Goal: Task Accomplishment & Management: Manage account settings

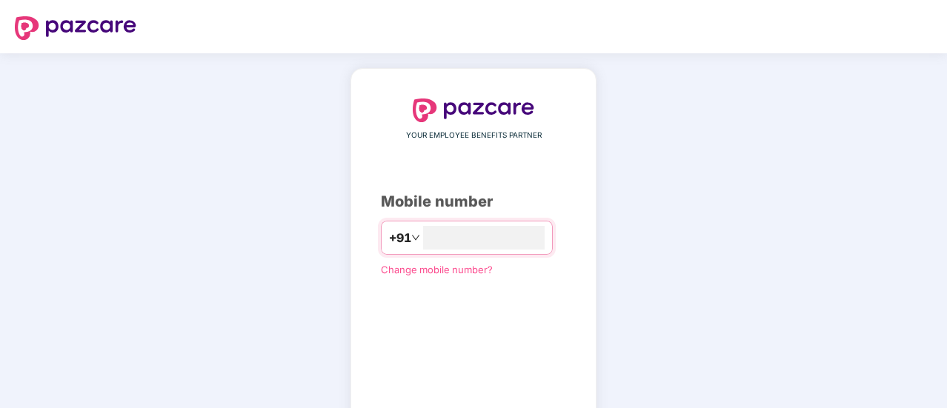
type input "**********"
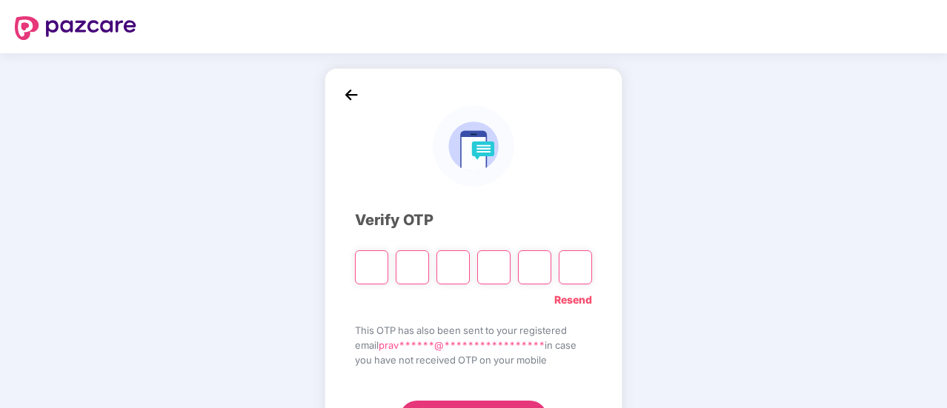
type input "*"
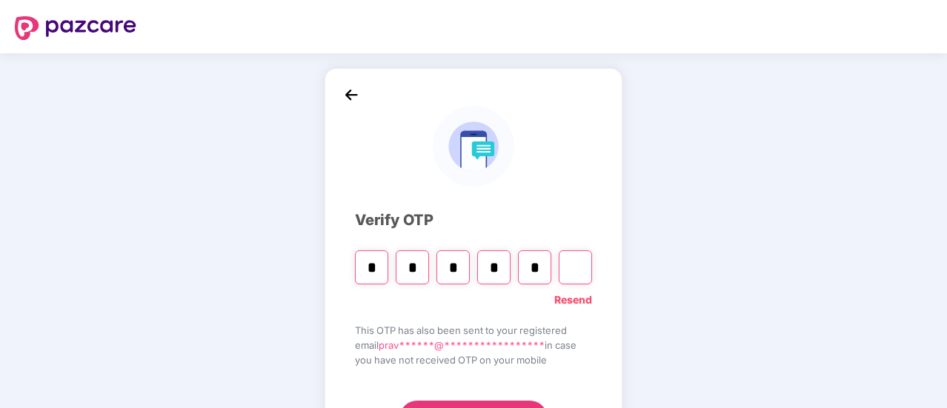
type input "*"
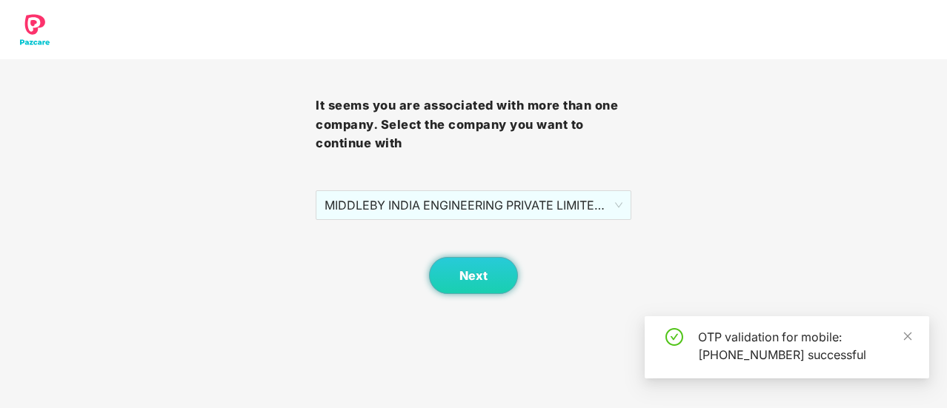
click at [632, 205] on div "It seems you are associated with more than one company. Select the company you …" at bounding box center [473, 147] width 947 height 294
click at [618, 207] on span "MIDDLEBY INDIA ENGINEERING PRIVATE LIMITED - 1 - MIEPL158 - ADMIN" at bounding box center [474, 205] width 298 height 28
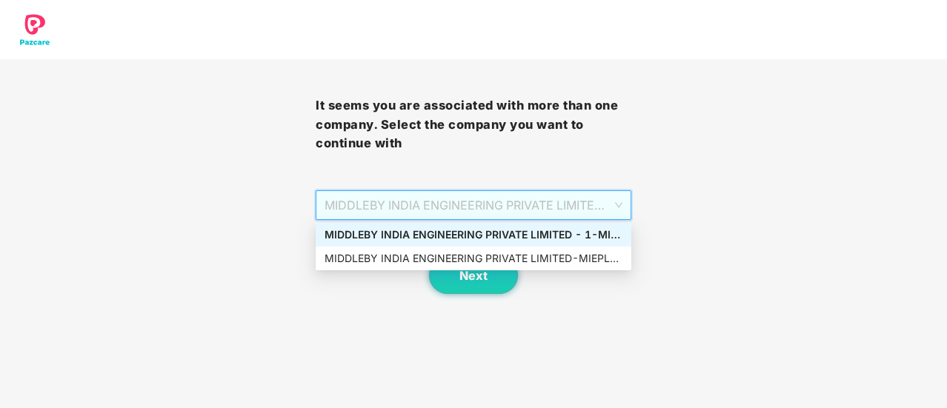
click at [550, 233] on div "MIDDLEBY INDIA ENGINEERING PRIVATE LIMITED - 1 - MIEPL158 - ADMIN" at bounding box center [474, 235] width 298 height 16
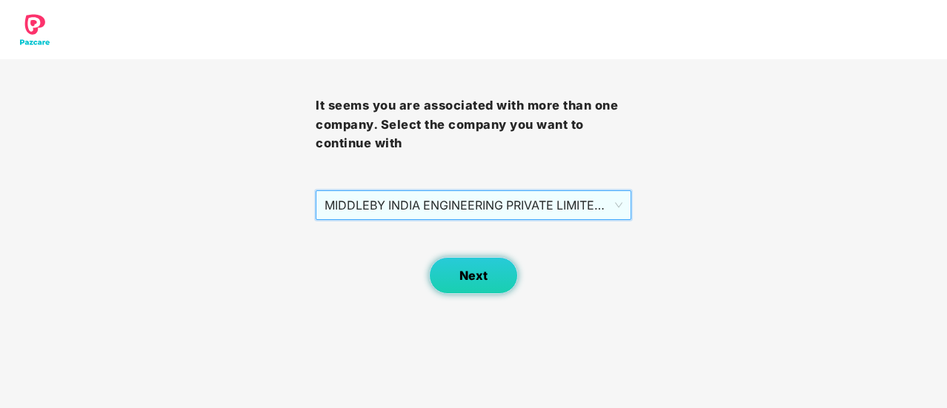
click at [503, 279] on button "Next" at bounding box center [473, 275] width 89 height 37
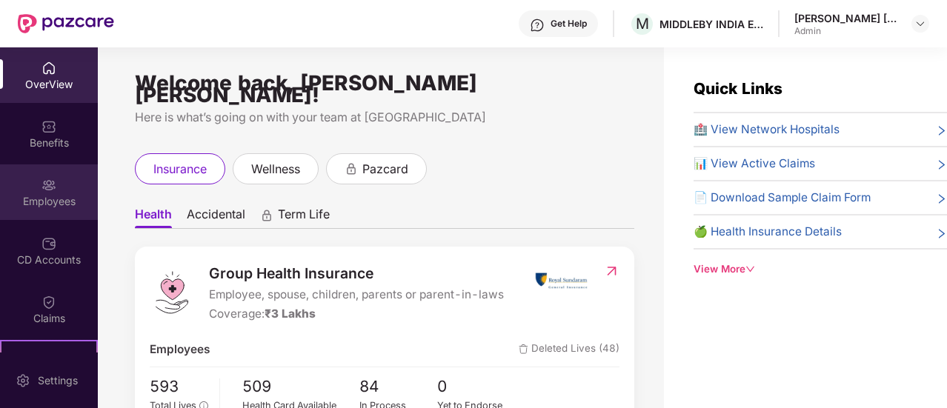
click at [42, 199] on div "Employees" at bounding box center [49, 201] width 98 height 15
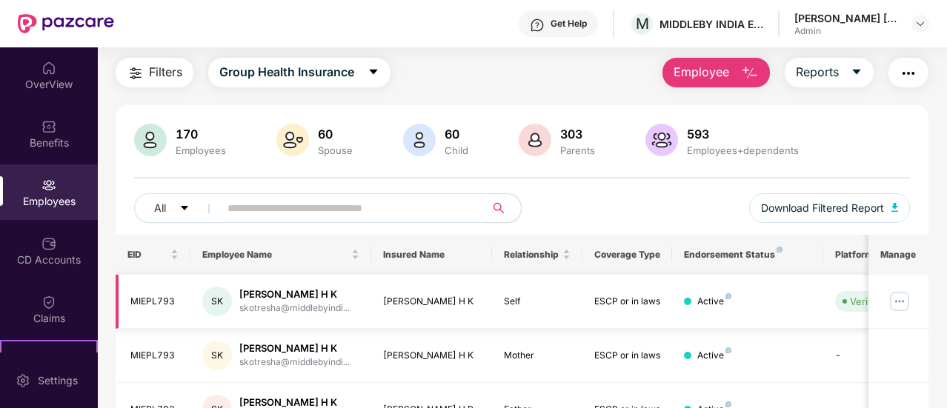
scroll to position [74, 0]
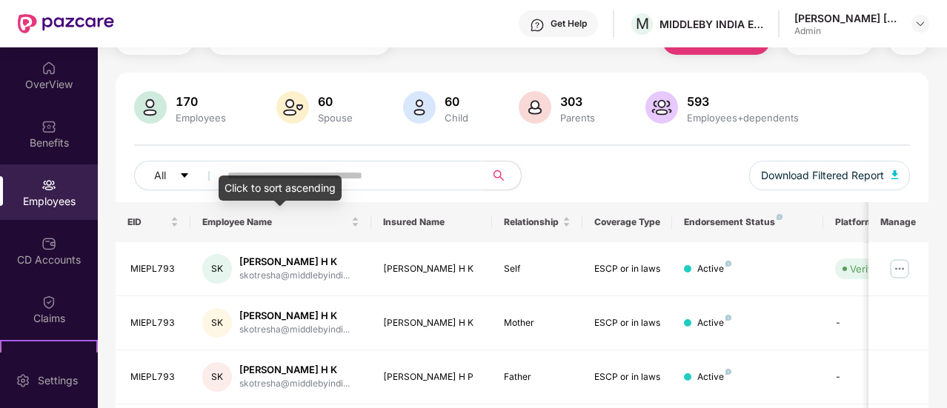
click at [305, 173] on input "text" at bounding box center [347, 176] width 238 height 22
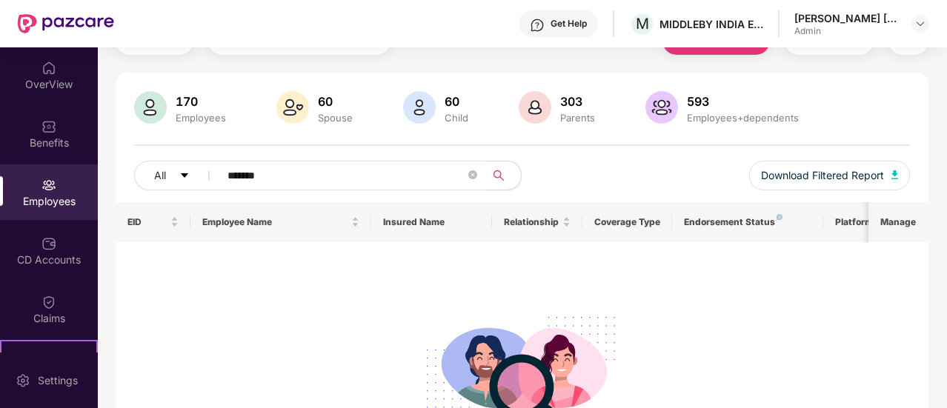
type input "*******"
click at [68, 199] on div "Employees" at bounding box center [49, 201] width 98 height 15
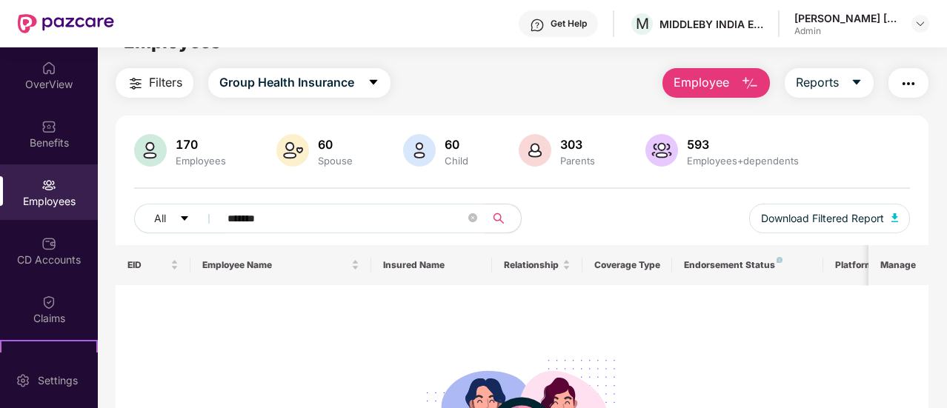
scroll to position [0, 0]
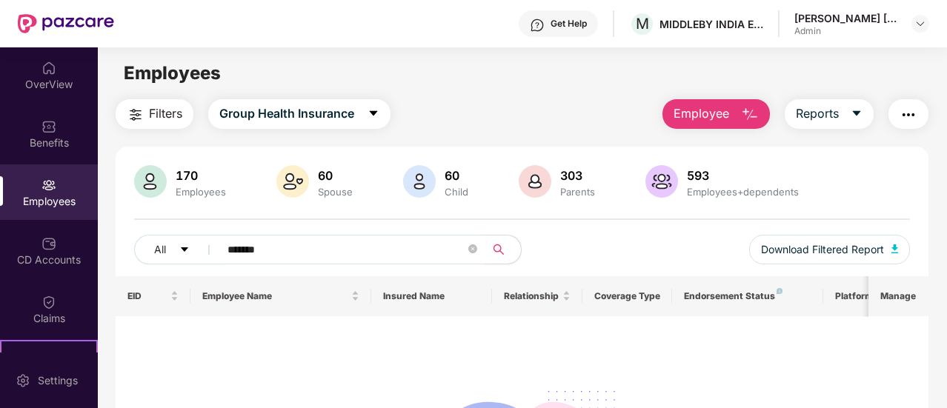
click at [838, 13] on div "[PERSON_NAME] [PERSON_NAME]" at bounding box center [847, 18] width 104 height 14
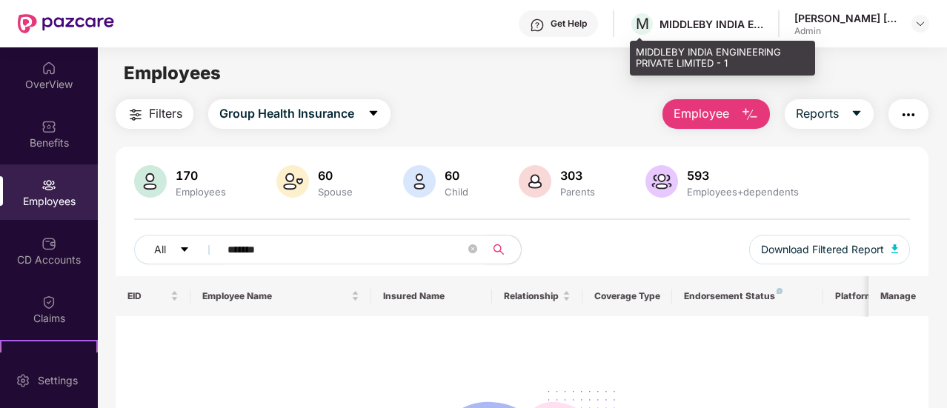
click at [675, 29] on div "MIDDLEBY INDIA ENGINEERING PRIVATE LIMITED - 1" at bounding box center [712, 24] width 104 height 14
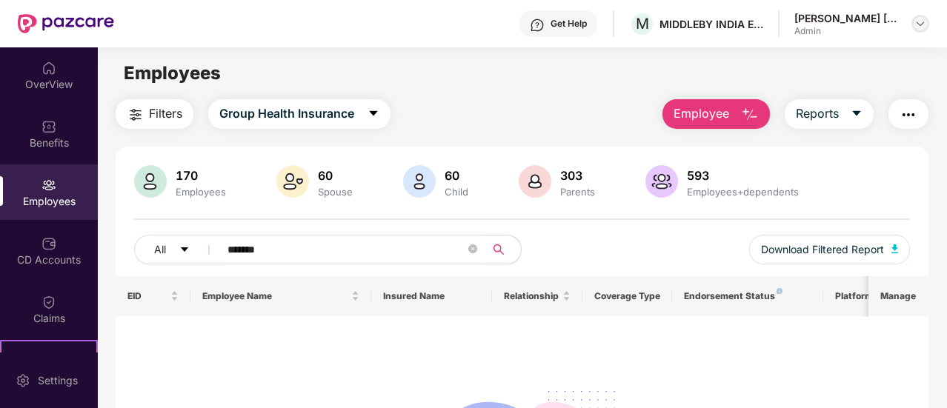
click at [921, 25] on img at bounding box center [921, 24] width 12 height 12
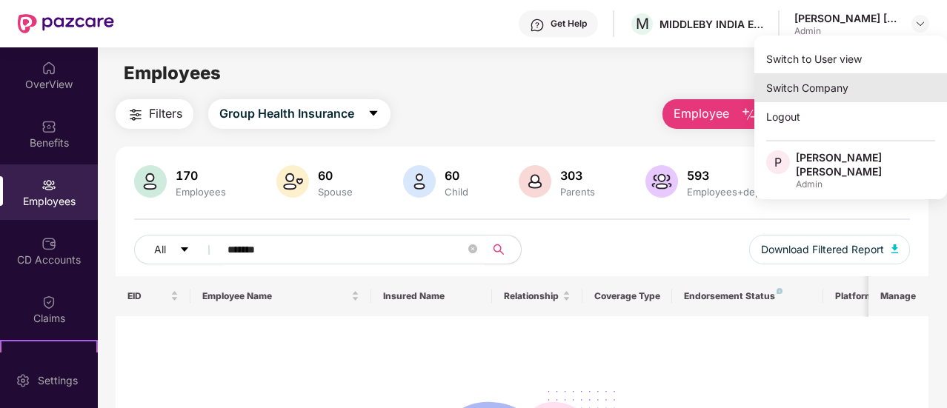
click at [814, 86] on div "Switch Company" at bounding box center [851, 87] width 193 height 29
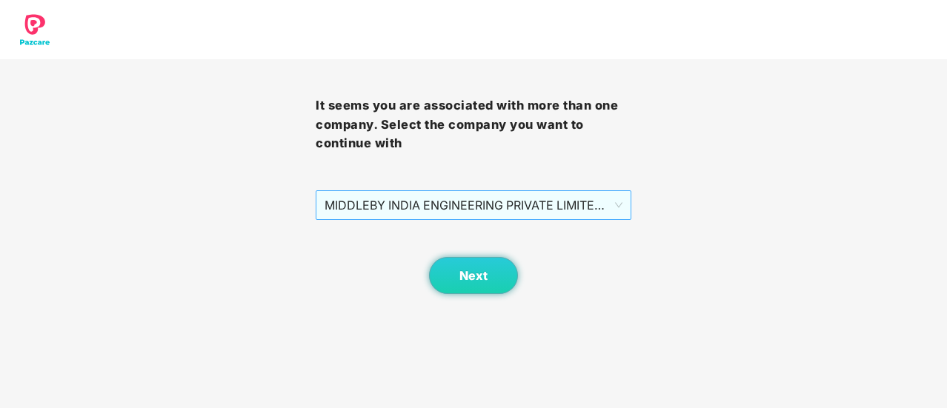
click at [593, 205] on span "MIDDLEBY INDIA ENGINEERING PRIVATE LIMITED - 1 - MIEPL158 - ADMIN" at bounding box center [474, 205] width 298 height 28
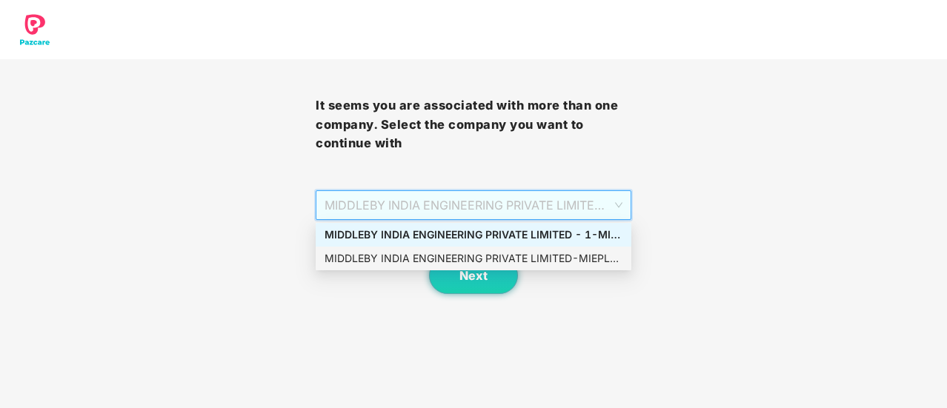
click at [523, 262] on div "MIDDLEBY INDIA ENGINEERING PRIVATE LIMITED - MIEPL158 - ADMIN" at bounding box center [474, 259] width 298 height 16
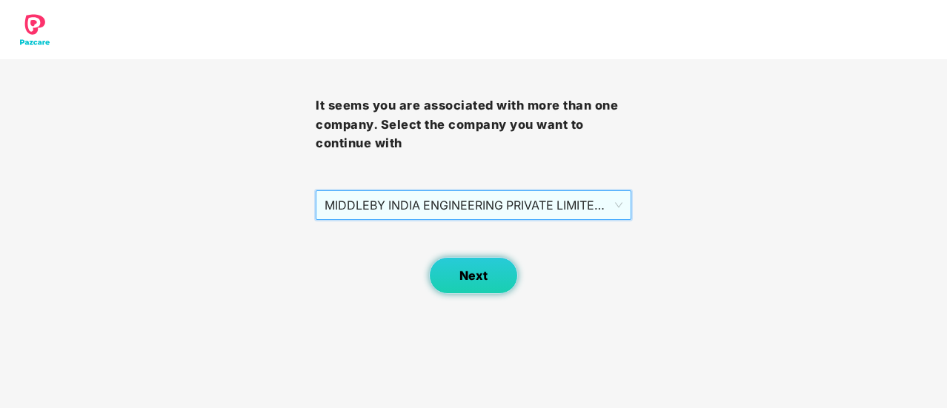
click at [509, 275] on button "Next" at bounding box center [473, 275] width 89 height 37
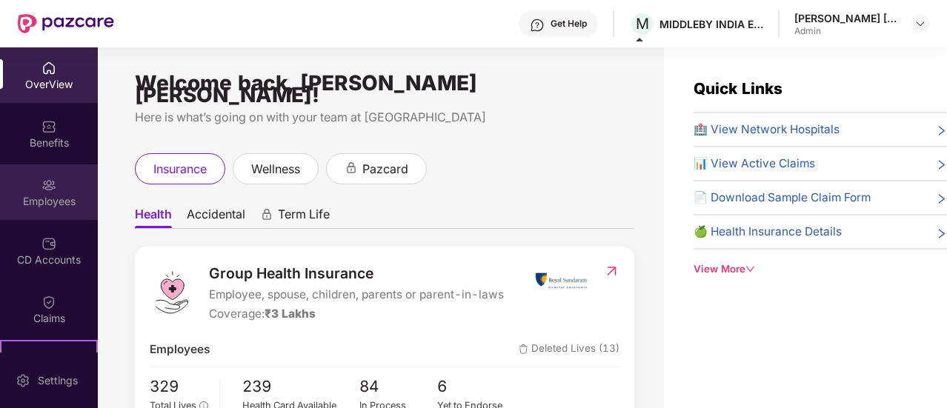
click at [55, 186] on div "Employees" at bounding box center [49, 193] width 98 height 56
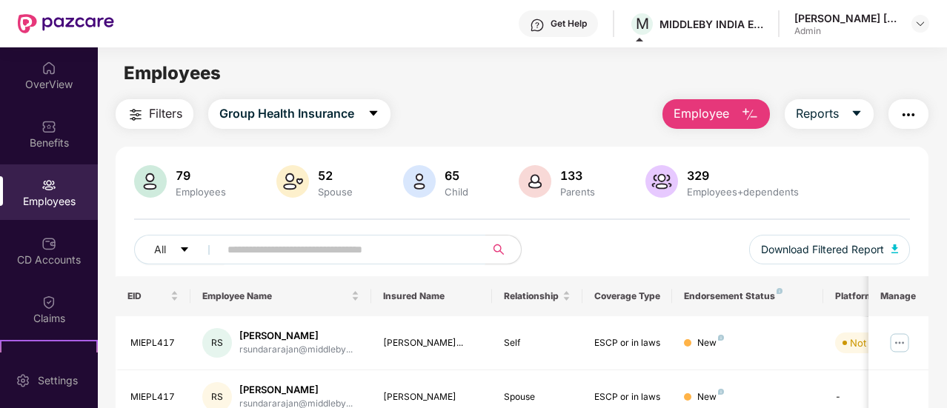
click at [246, 249] on input "text" at bounding box center [347, 250] width 238 height 22
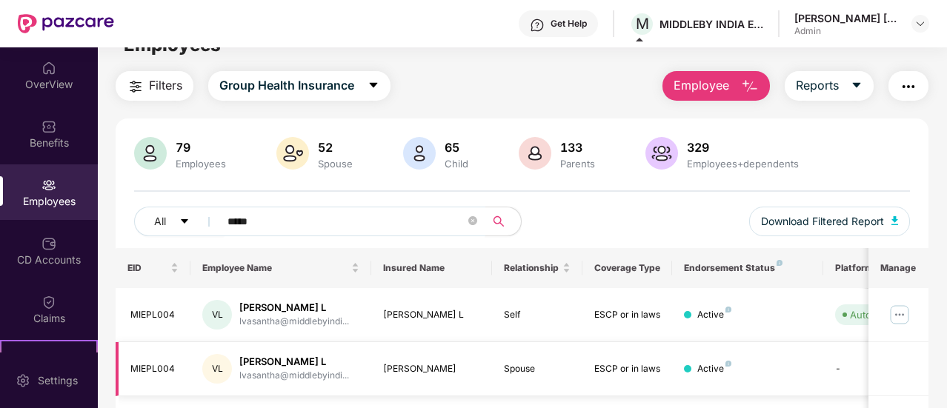
scroll to position [74, 0]
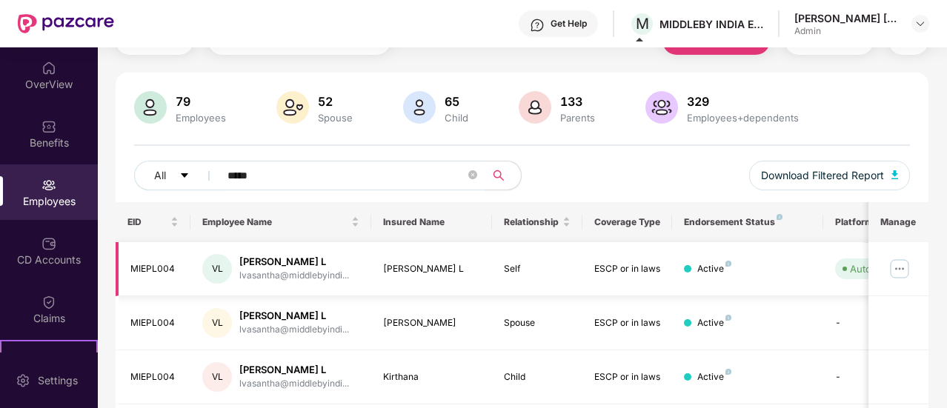
type input "*****"
click at [905, 272] on img at bounding box center [900, 269] width 24 height 24
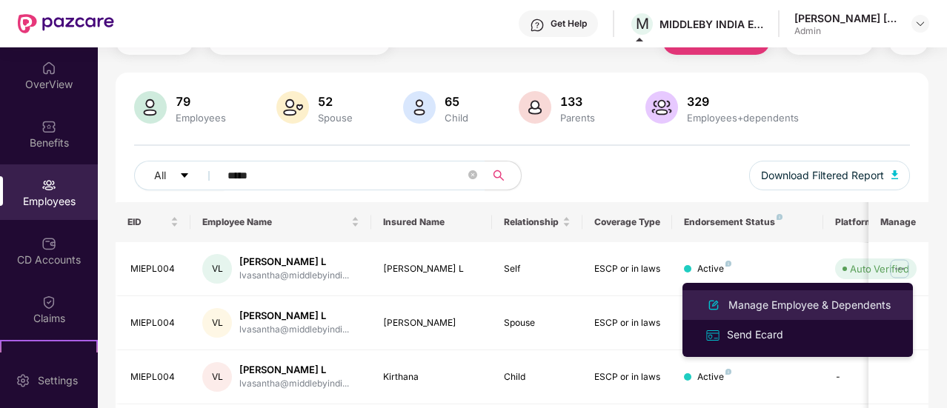
click at [803, 303] on div "Manage Employee & Dependents" at bounding box center [810, 305] width 168 height 16
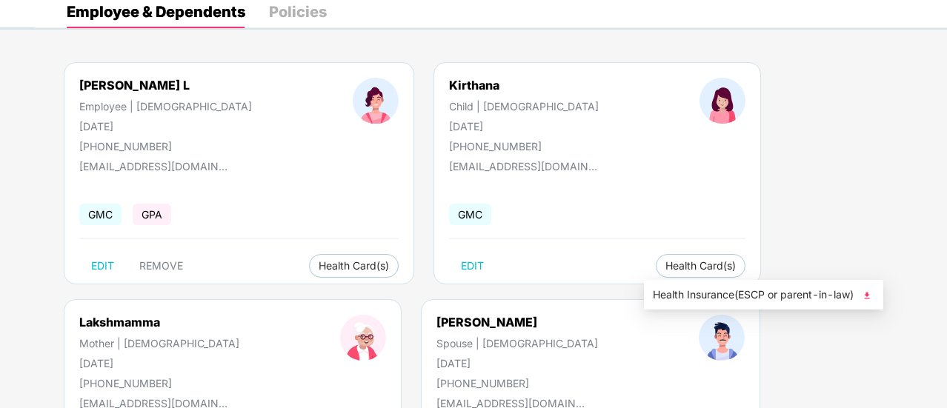
click at [766, 305] on li "Health Insurance(ESCP or parent-in-law)" at bounding box center [763, 295] width 239 height 24
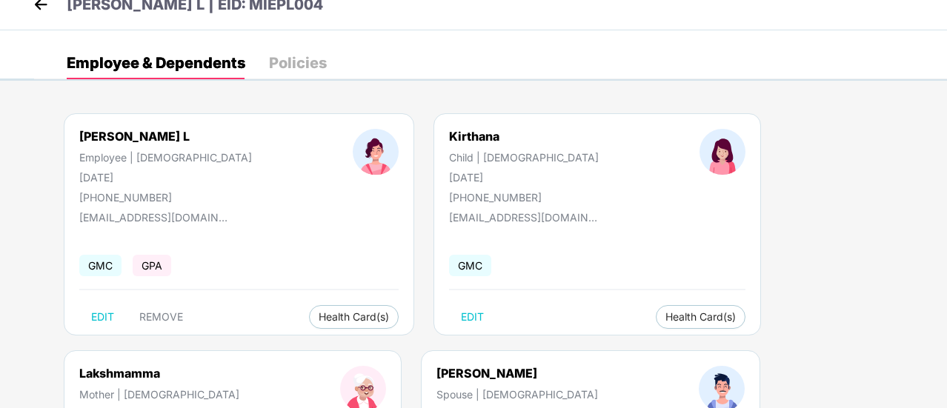
scroll to position [0, 0]
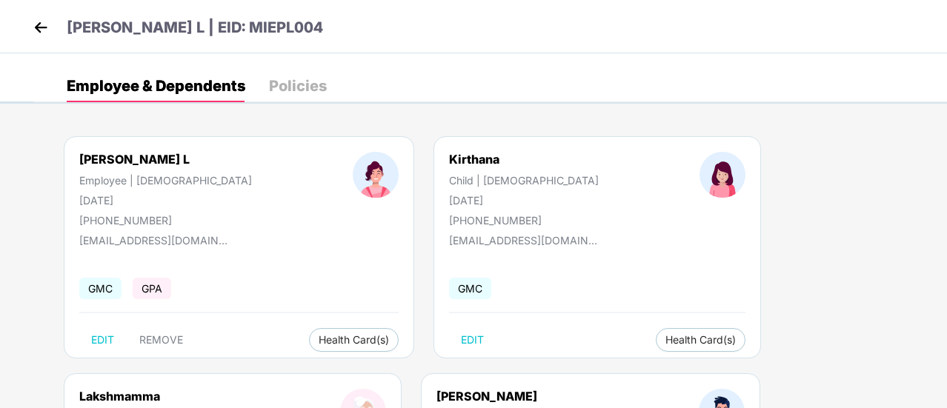
click at [42, 34] on img at bounding box center [41, 27] width 22 height 22
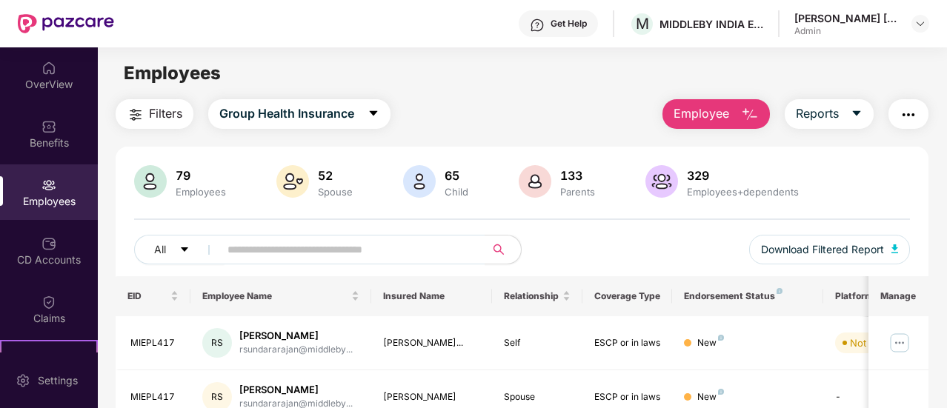
click at [881, 21] on div "[PERSON_NAME] [PERSON_NAME]" at bounding box center [847, 18] width 104 height 14
click at [913, 26] on div at bounding box center [921, 24] width 18 height 18
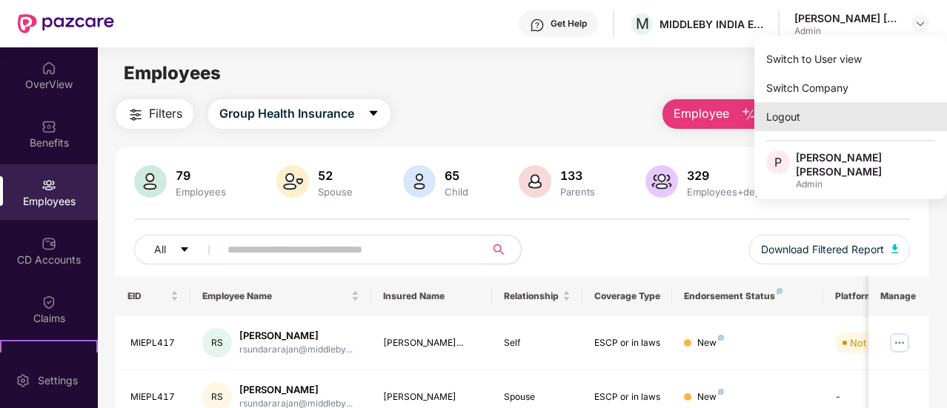
click at [842, 124] on div "Logout" at bounding box center [851, 116] width 193 height 29
